Goal: Task Accomplishment & Management: Manage account settings

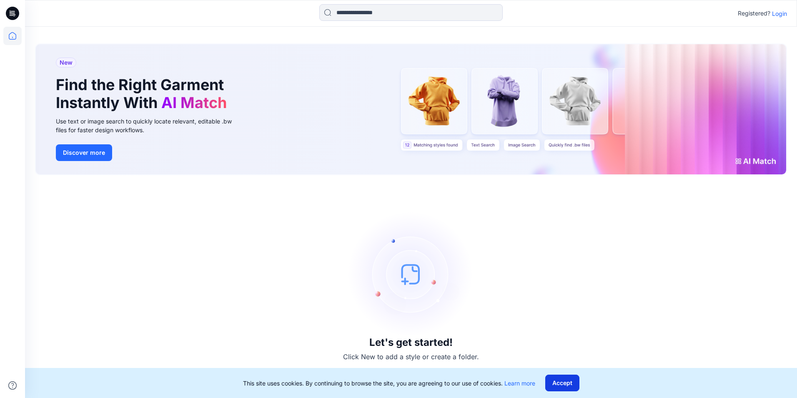
drag, startPoint x: 569, startPoint y: 386, endPoint x: 711, endPoint y: 192, distance: 239.6
click at [569, 384] on button "Accept" at bounding box center [562, 382] width 34 height 17
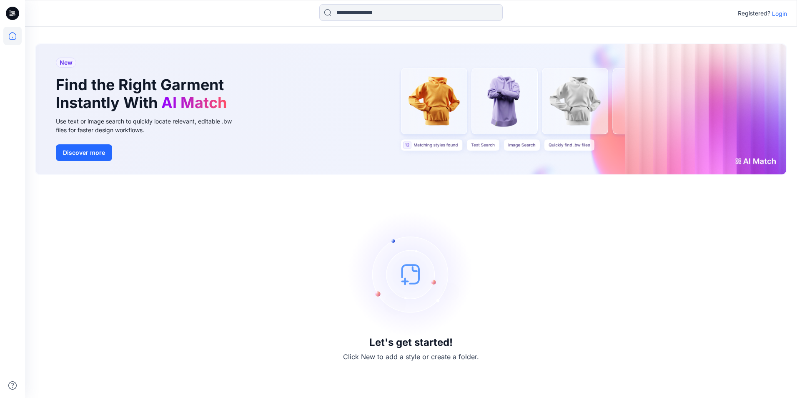
click at [784, 14] on p "Login" at bounding box center [779, 13] width 15 height 9
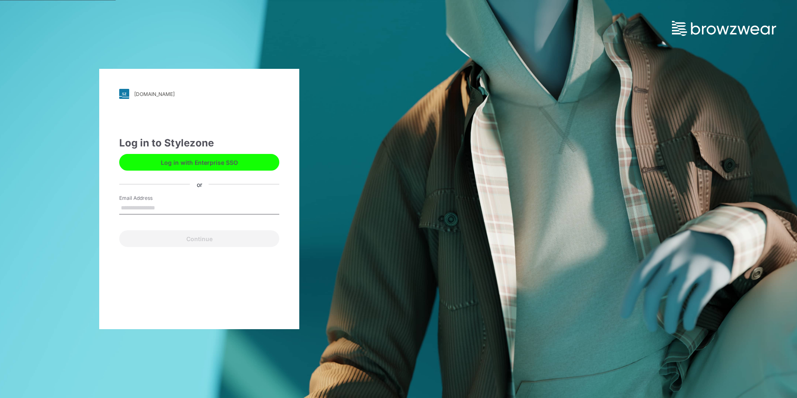
click at [160, 212] on input "Email Address" at bounding box center [199, 208] width 160 height 13
type input "**********"
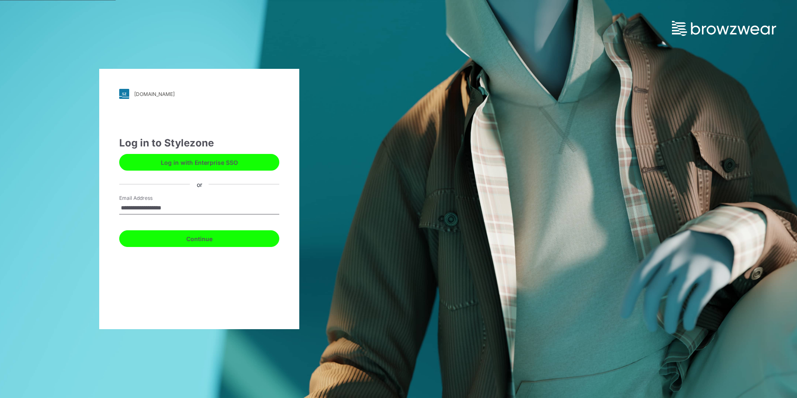
click at [171, 235] on button "Continue" at bounding box center [199, 238] width 160 height 17
